Goal: Find specific page/section: Find specific page/section

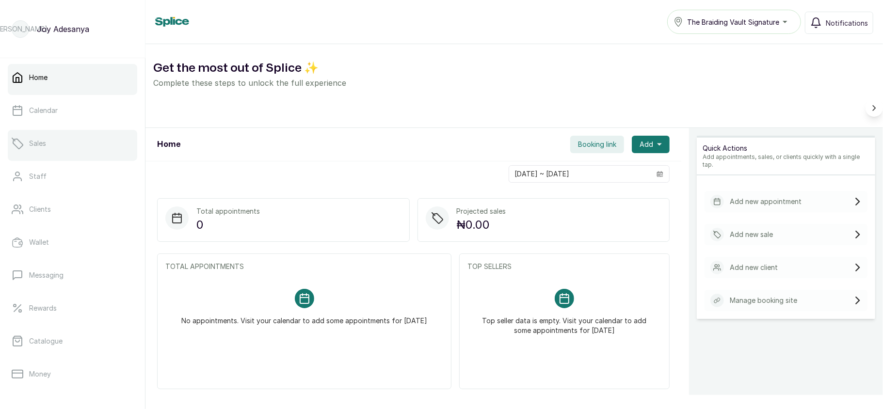
click at [82, 142] on link "Sales" at bounding box center [73, 143] width 130 height 27
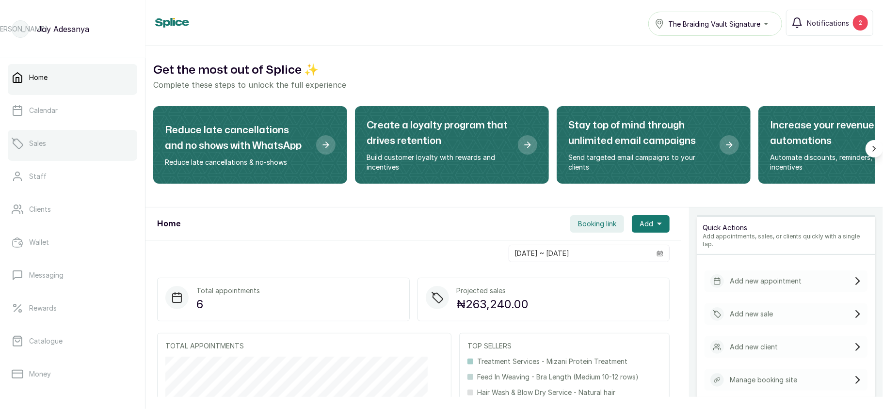
click at [48, 148] on link "Sales" at bounding box center [73, 143] width 130 height 27
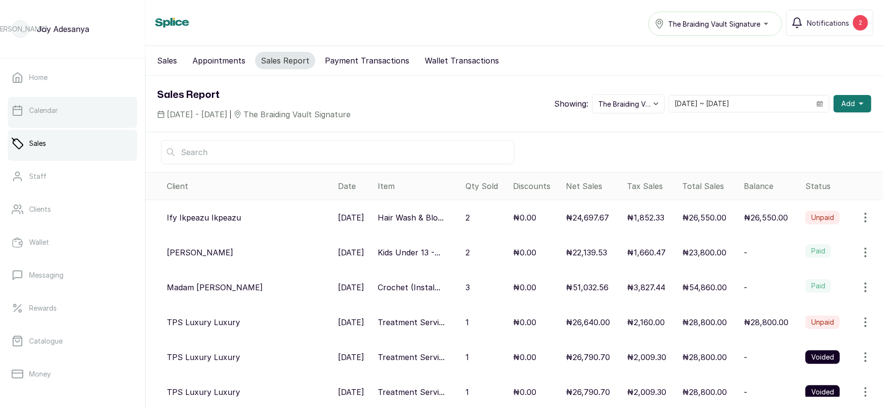
click at [83, 105] on link "Calendar" at bounding box center [73, 110] width 130 height 27
